Goal: Check status: Check status

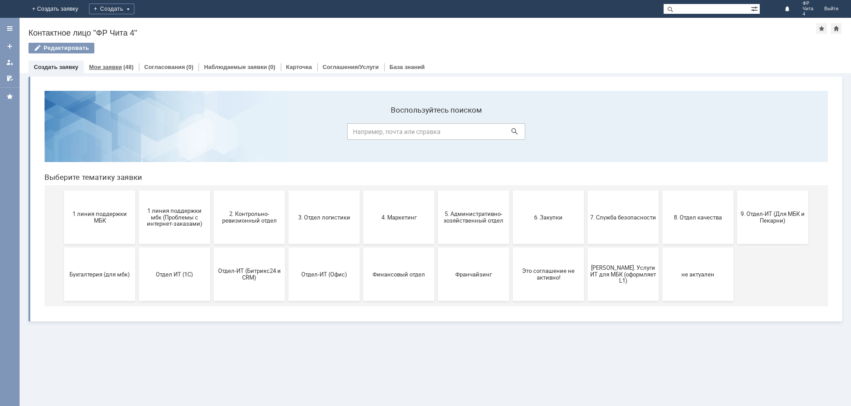
click at [109, 66] on link "Мои заявки" at bounding box center [105, 67] width 33 height 7
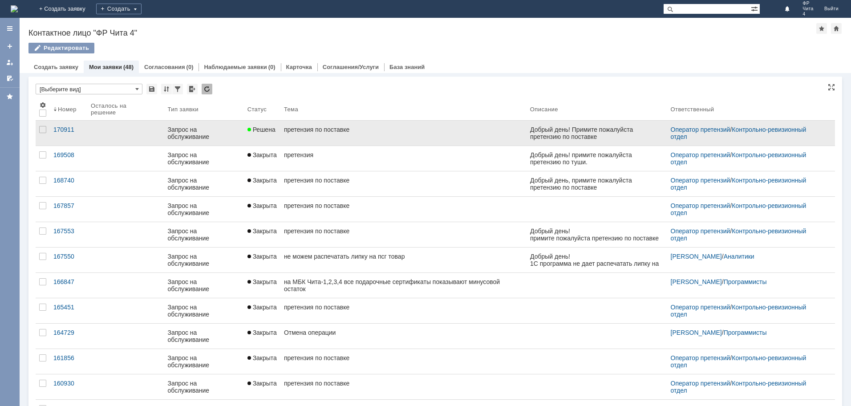
click at [324, 128] on div "претензия по поставке" at bounding box center [403, 129] width 239 height 7
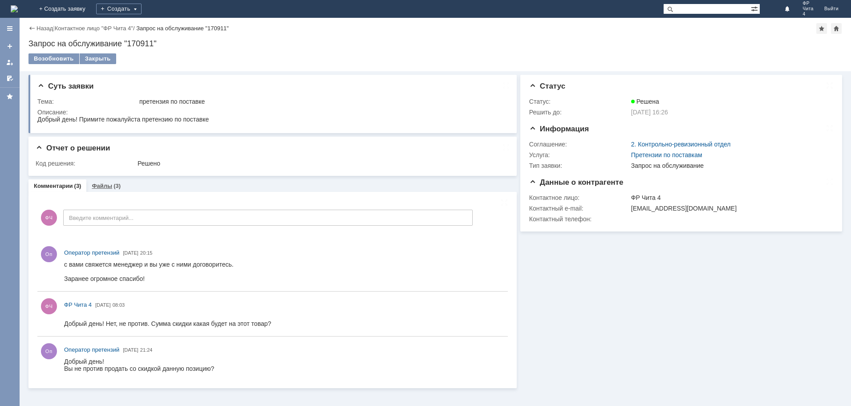
click at [101, 186] on link "Файлы" at bounding box center [102, 185] width 20 height 7
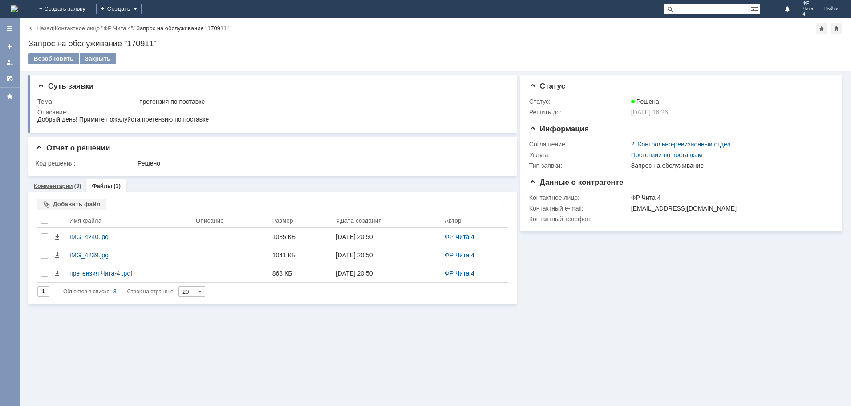
click at [58, 184] on link "Комментарии" at bounding box center [53, 185] width 39 height 7
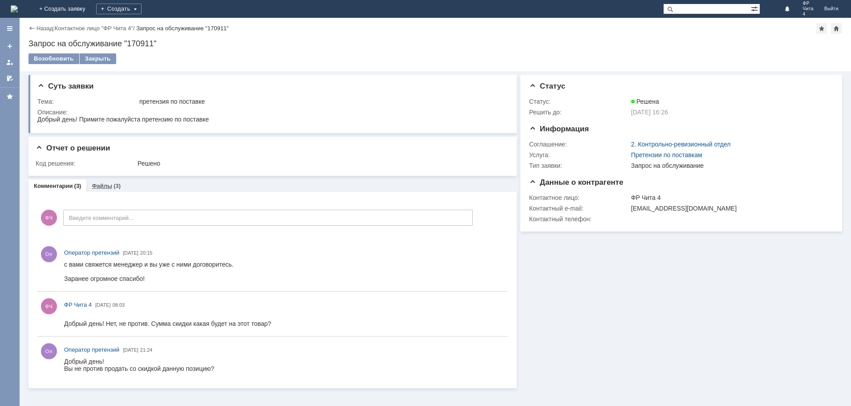
click at [103, 186] on link "Файлы" at bounding box center [102, 185] width 20 height 7
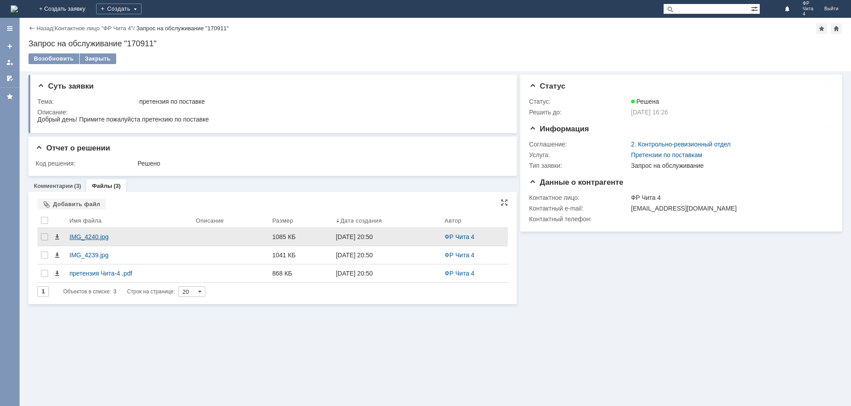
click at [96, 236] on div "IMG_4240.jpg" at bounding box center [128, 236] width 119 height 7
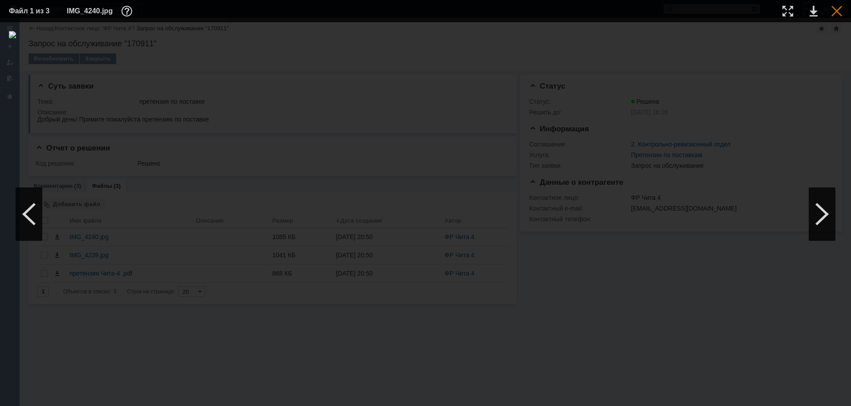
click at [839, 11] on div at bounding box center [836, 11] width 11 height 11
